Goal: Information Seeking & Learning: Check status

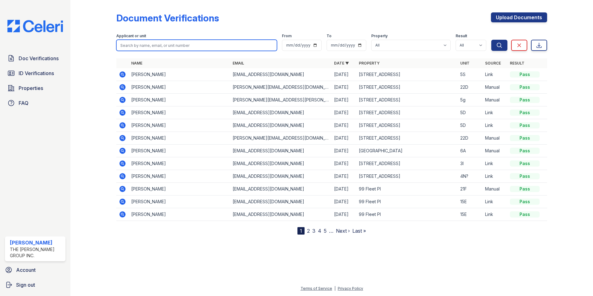
click at [134, 43] on input "search" at bounding box center [196, 45] width 161 height 11
type input "[PERSON_NAME]"
click at [491, 40] on button "Search" at bounding box center [499, 45] width 16 height 11
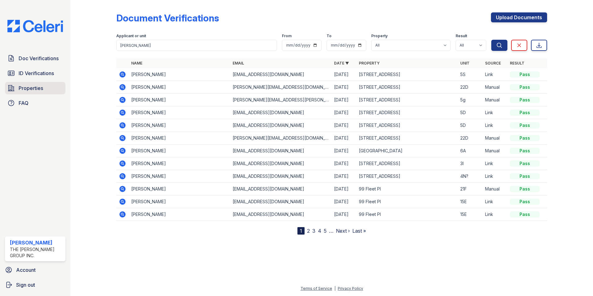
click at [35, 86] on span "Properties" at bounding box center [31, 87] width 24 height 7
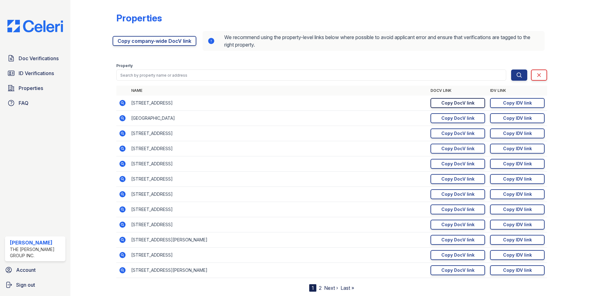
click at [433, 104] on link "Copy DocV link Copy link" at bounding box center [457, 103] width 55 height 10
